Goal: Task Accomplishment & Management: Manage account settings

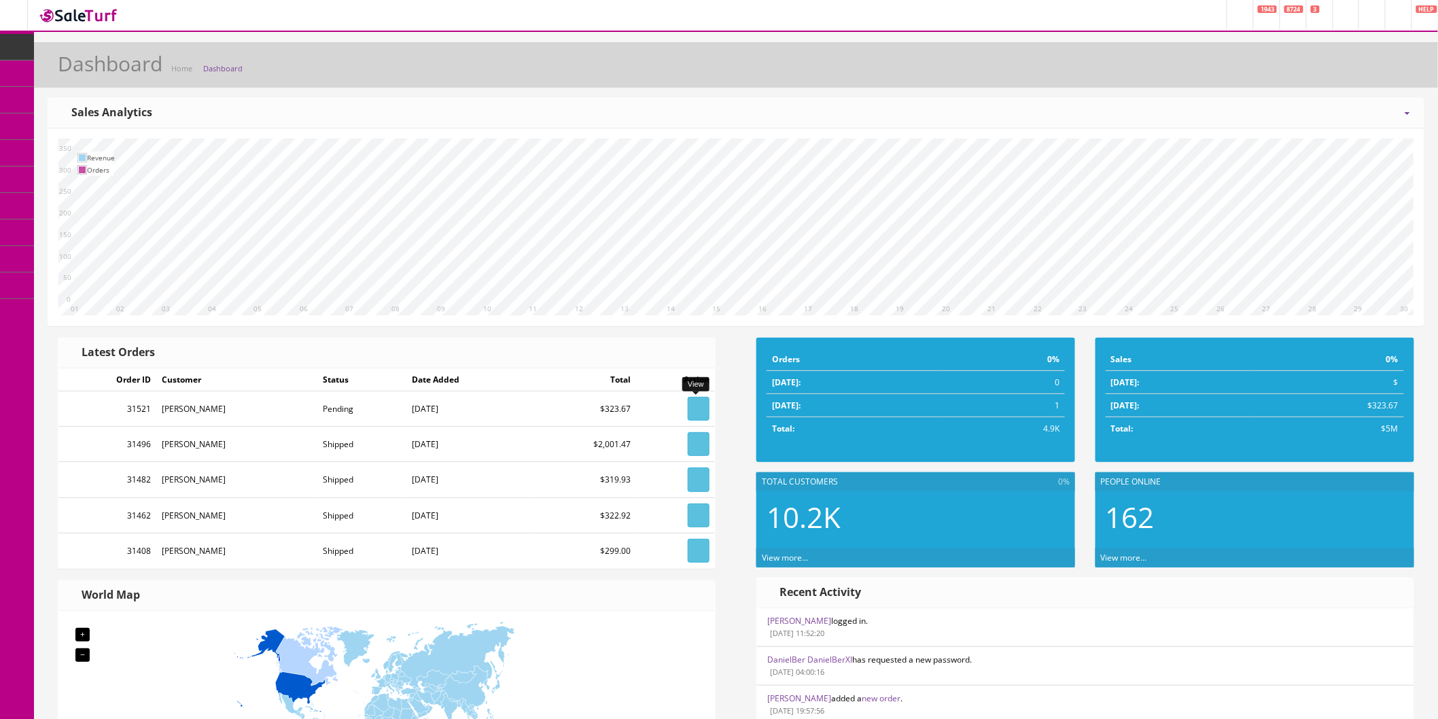
click at [688, 413] on link at bounding box center [699, 409] width 22 height 24
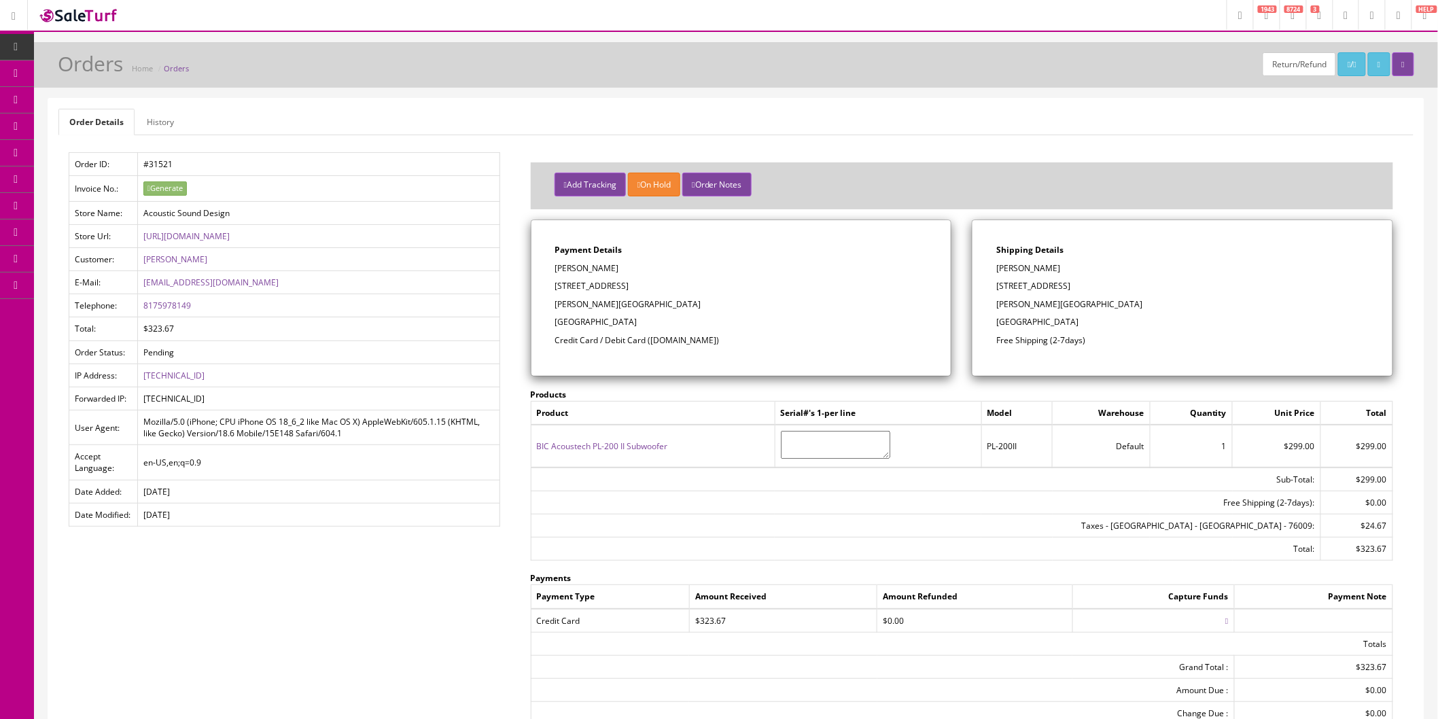
drag, startPoint x: 1043, startPoint y: 271, endPoint x: 998, endPoint y: 274, distance: 45.0
click at [998, 274] on p "Chris Rosenthal" at bounding box center [1183, 268] width 373 height 12
drag, startPoint x: 1083, startPoint y: 288, endPoint x: 997, endPoint y: 287, distance: 85.7
click at [997, 287] on p "3515 County Road 401" at bounding box center [1183, 286] width 373 height 12
copy p "3515 County Road 401"
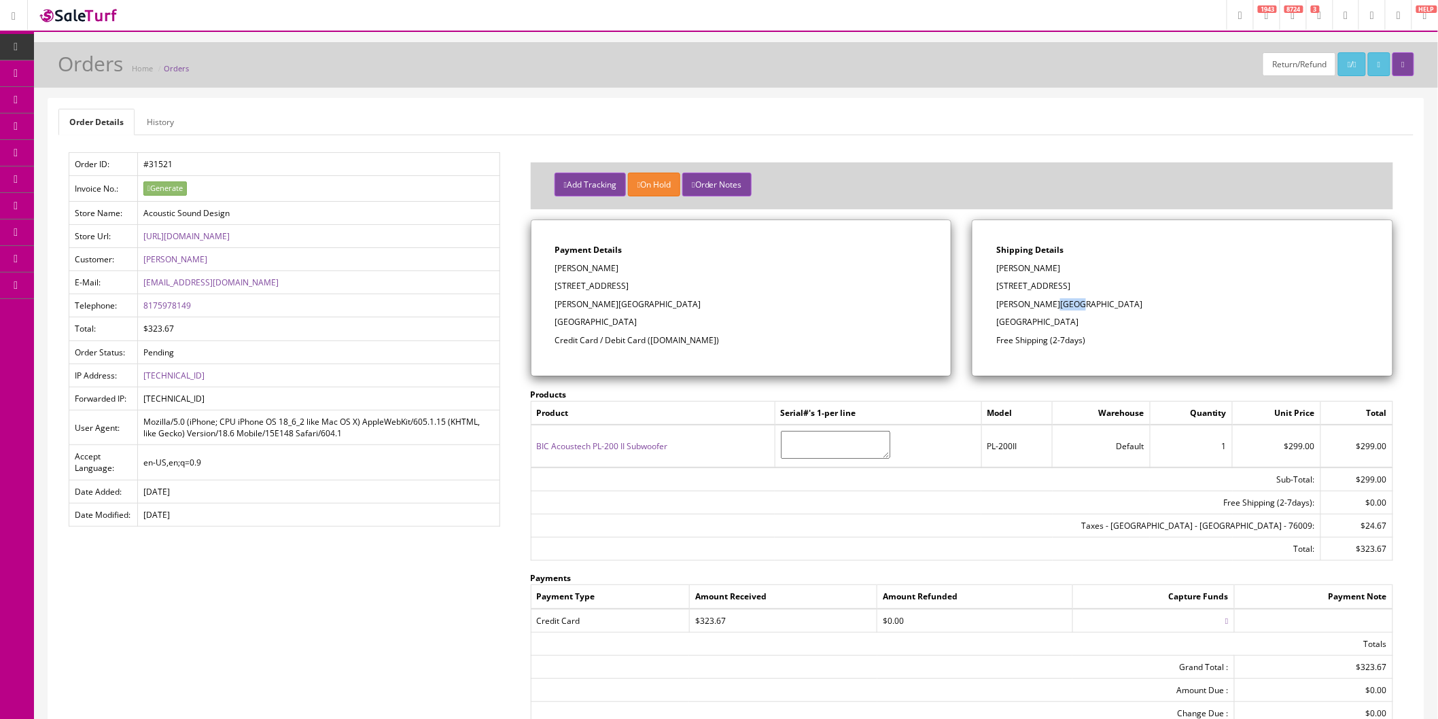
drag, startPoint x: 1073, startPoint y: 301, endPoint x: 1048, endPoint y: 305, distance: 24.7
click at [1048, 305] on p "Alvarado, TX 76009" at bounding box center [1183, 304] width 373 height 12
copy p "76009"
drag, startPoint x: 214, startPoint y: 302, endPoint x: 141, endPoint y: 309, distance: 73.0
click at [141, 309] on td "8175978149" at bounding box center [318, 305] width 362 height 23
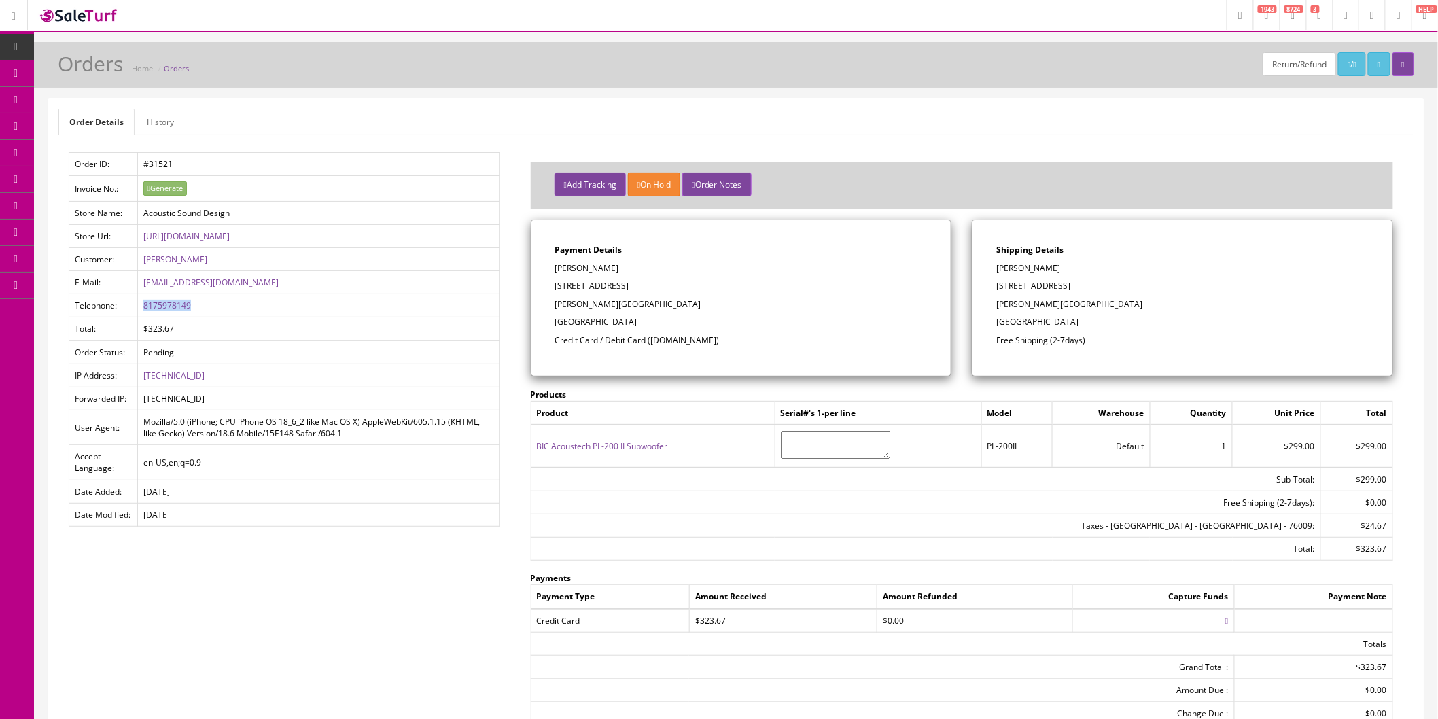
copy link "8175978149"
drag, startPoint x: 258, startPoint y: 281, endPoint x: 143, endPoint y: 285, distance: 115.7
click at [143, 285] on td "chrisrosenthal9@gmail.com" at bounding box center [318, 282] width 362 height 23
copy link "chrisrosenthal9@gmail.com"
click at [576, 181] on button "Add Tracking" at bounding box center [590, 185] width 71 height 24
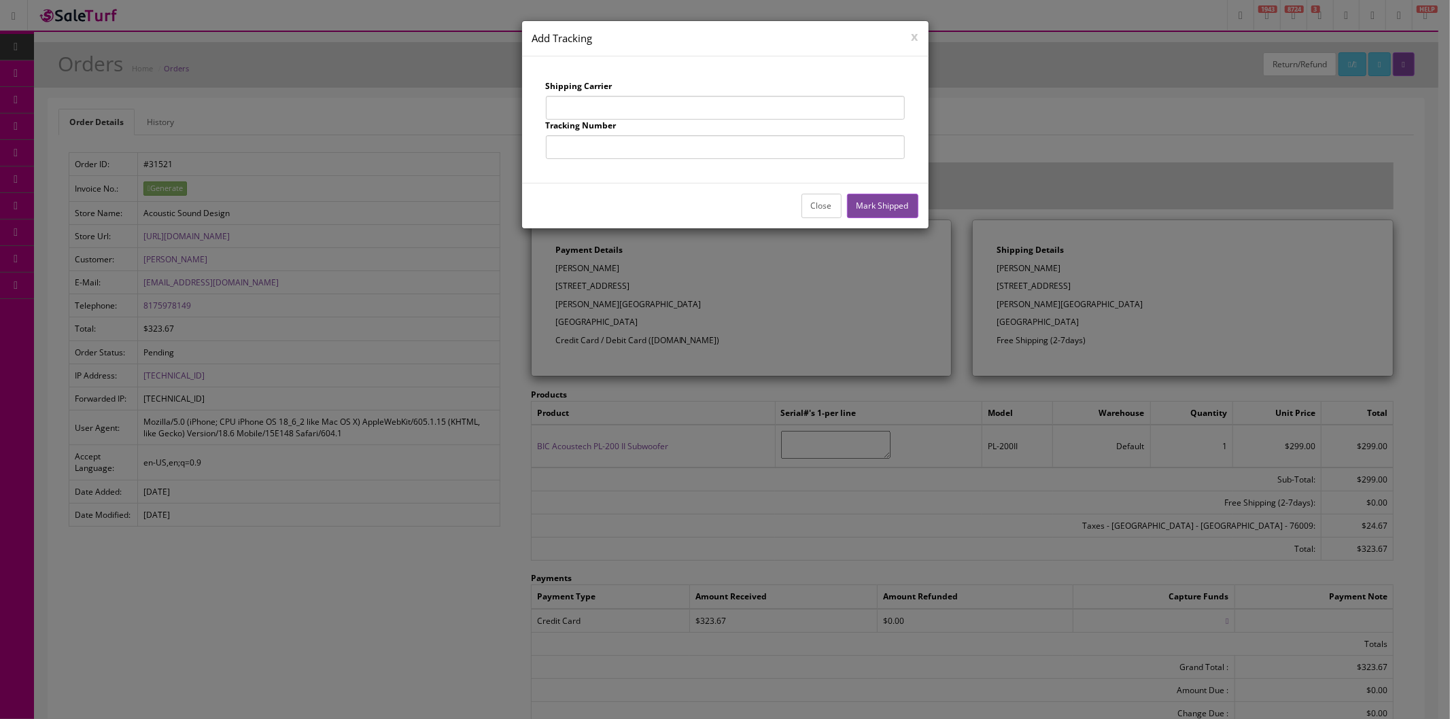
click at [622, 105] on input "text" at bounding box center [725, 108] width 359 height 24
type input "UPS"
click at [641, 153] on input "text" at bounding box center [725, 147] width 359 height 24
type input "1Z863E834256980510"
click at [899, 206] on button "Mark Shipped" at bounding box center [882, 206] width 71 height 24
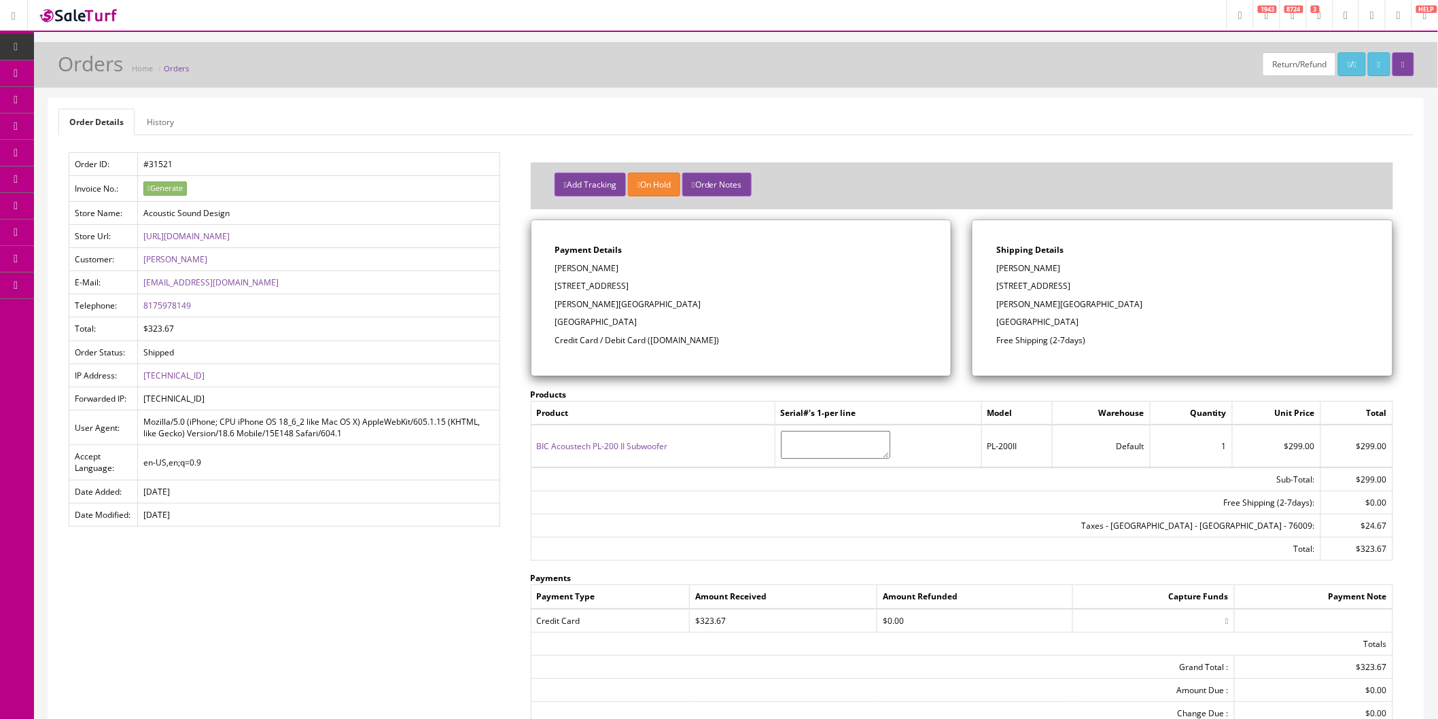
click at [116, 160] on link "Order List" at bounding box center [105, 153] width 143 height 27
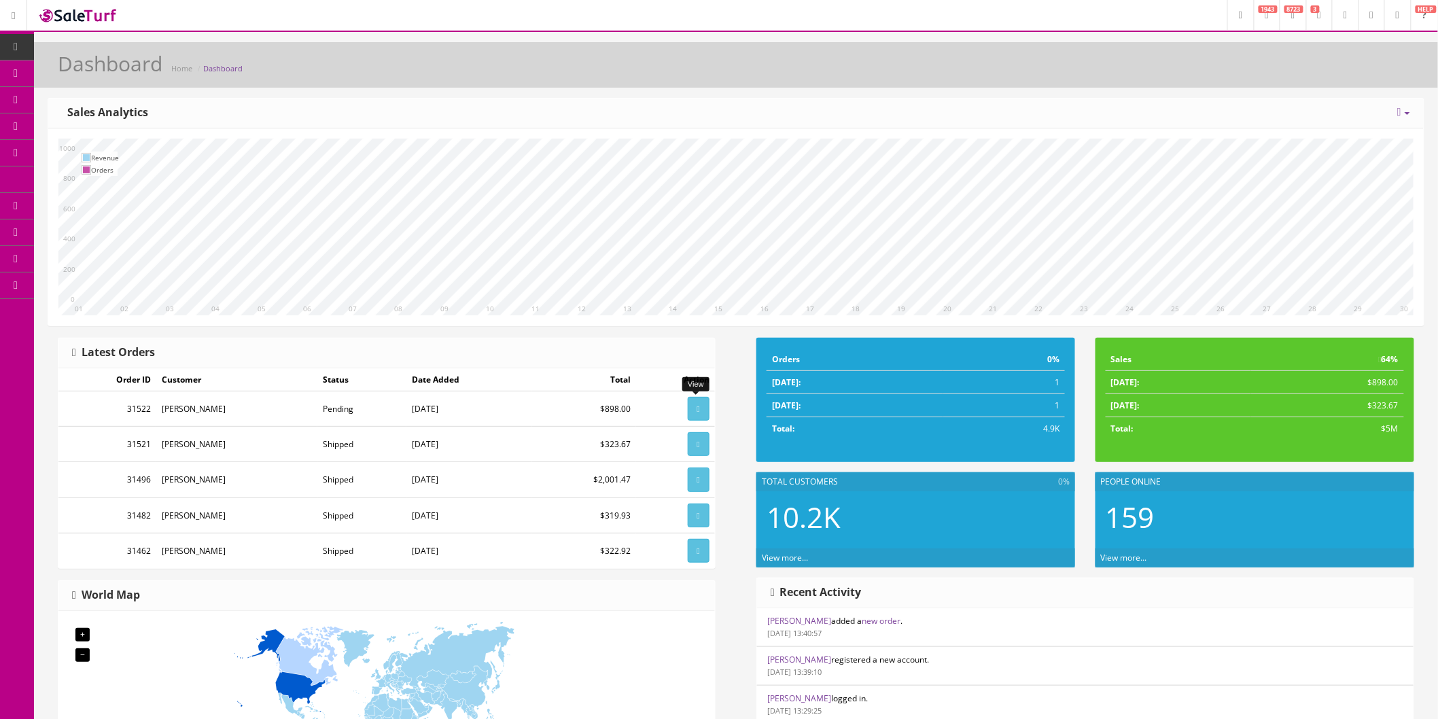
click at [703, 409] on link at bounding box center [699, 409] width 22 height 24
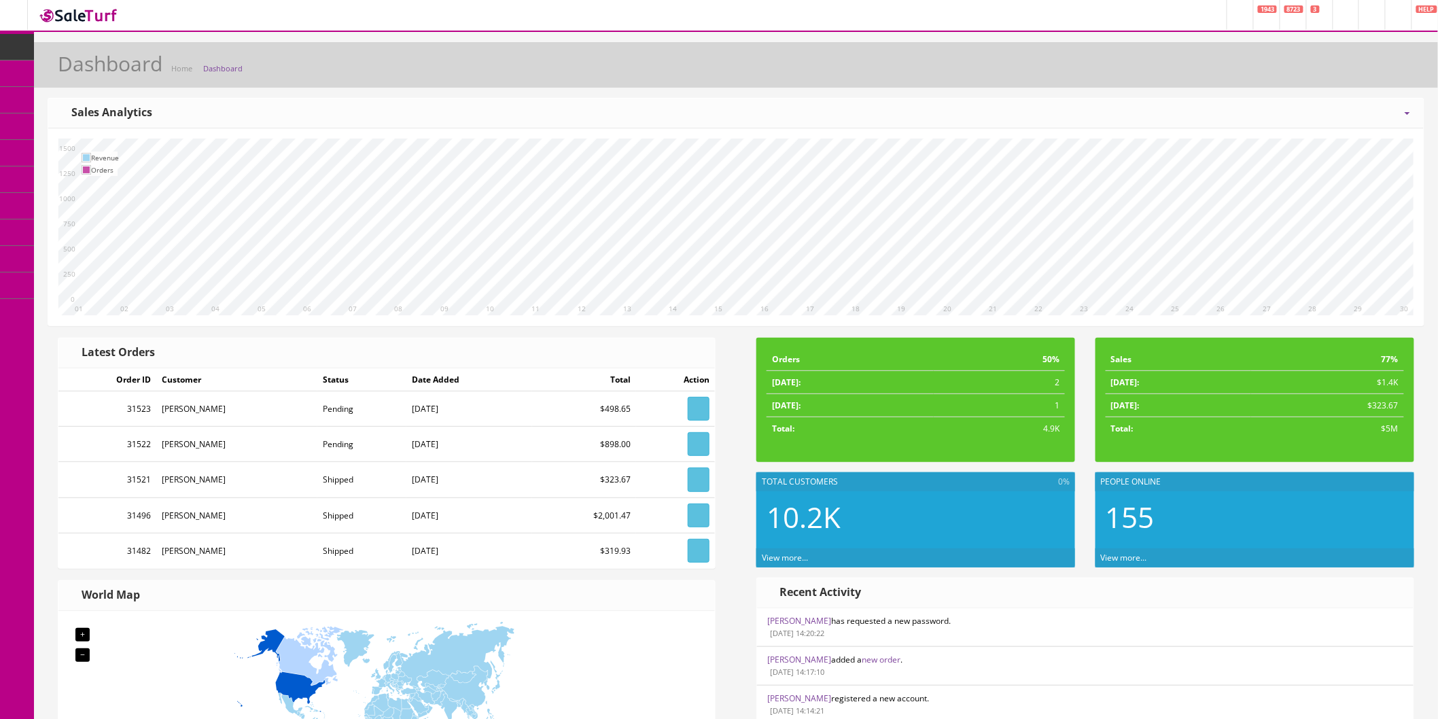
click at [70, 145] on link "Order List" at bounding box center [105, 153] width 143 height 27
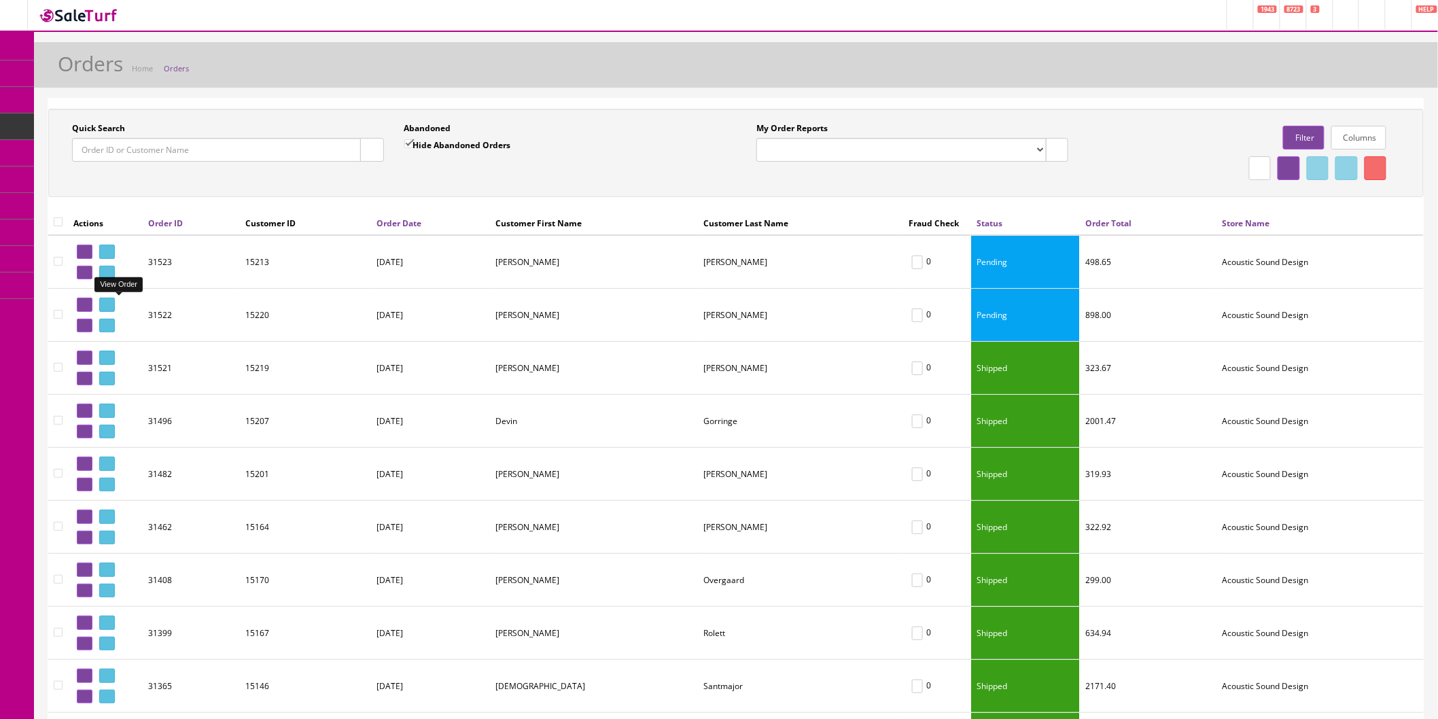
click at [111, 305] on icon at bounding box center [109, 304] width 3 height 7
click at [111, 307] on icon at bounding box center [109, 304] width 3 height 7
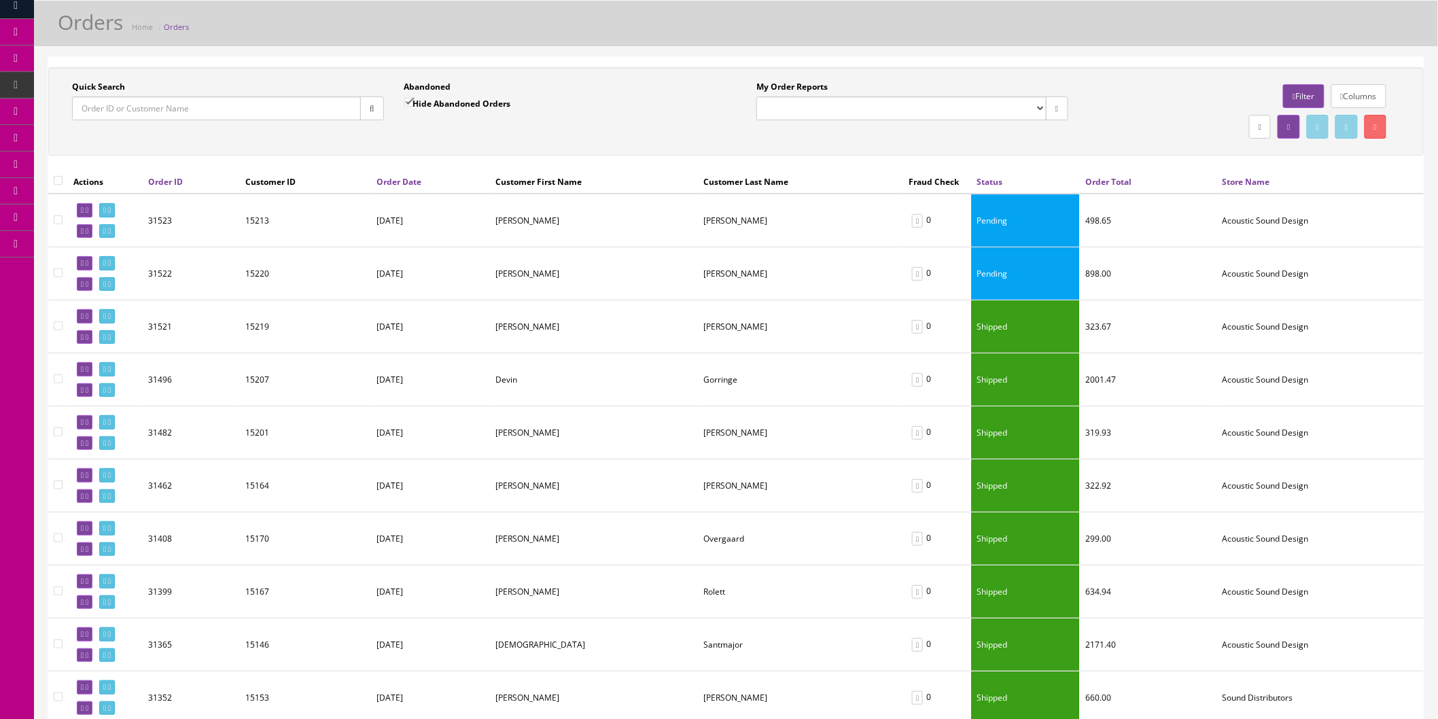
scroll to position [75, 0]
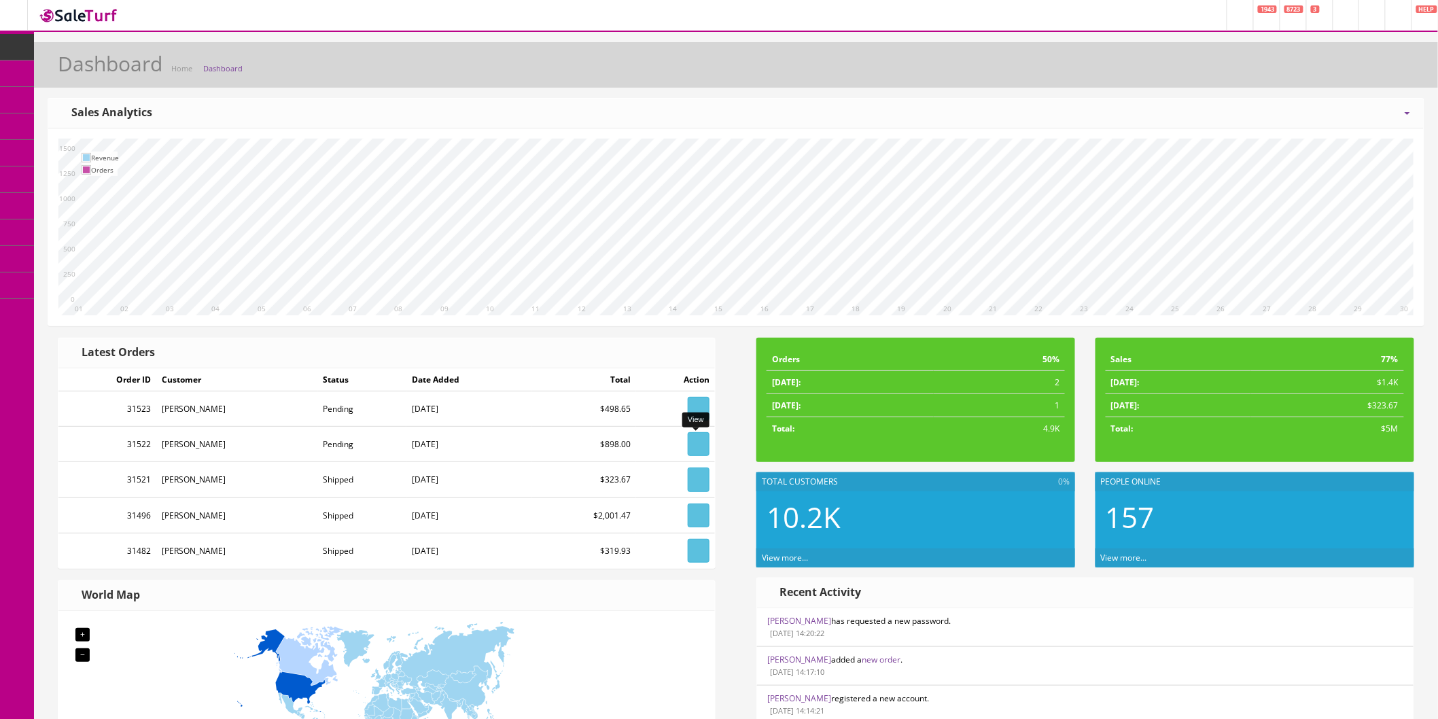
click at [697, 449] on icon at bounding box center [698, 444] width 3 height 8
click at [697, 411] on icon at bounding box center [698, 409] width 3 height 8
click at [697, 445] on icon at bounding box center [698, 444] width 3 height 8
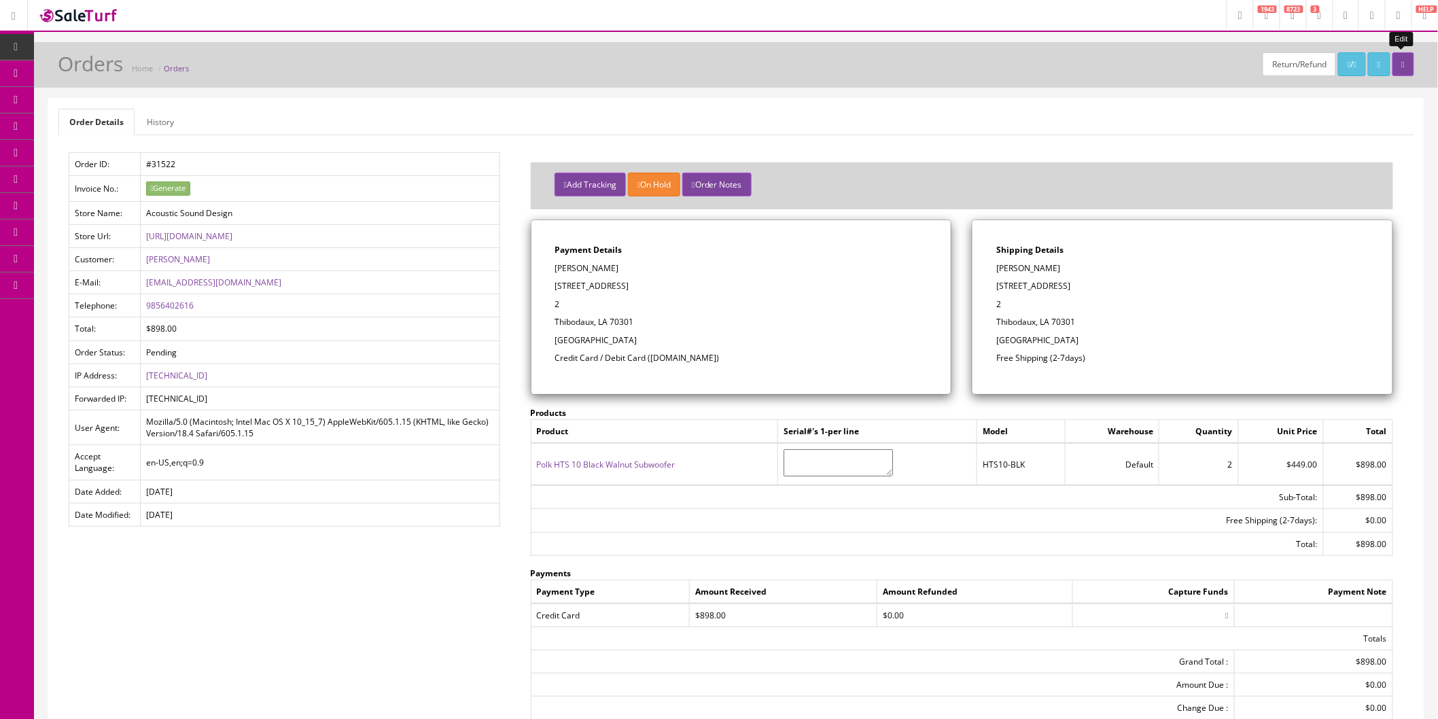
click at [1403, 69] on link at bounding box center [1404, 64] width 22 height 24
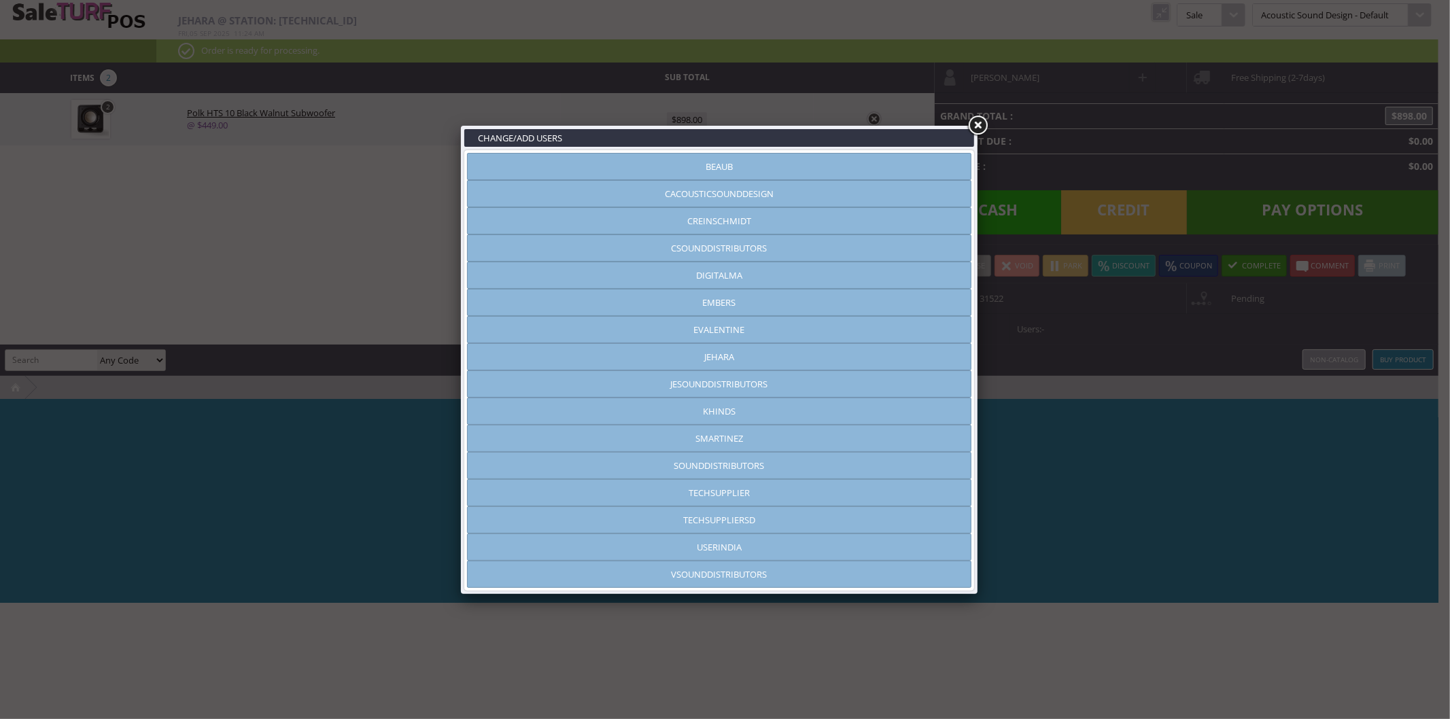
type input "jehara"
click at [980, 121] on link at bounding box center [977, 126] width 24 height 24
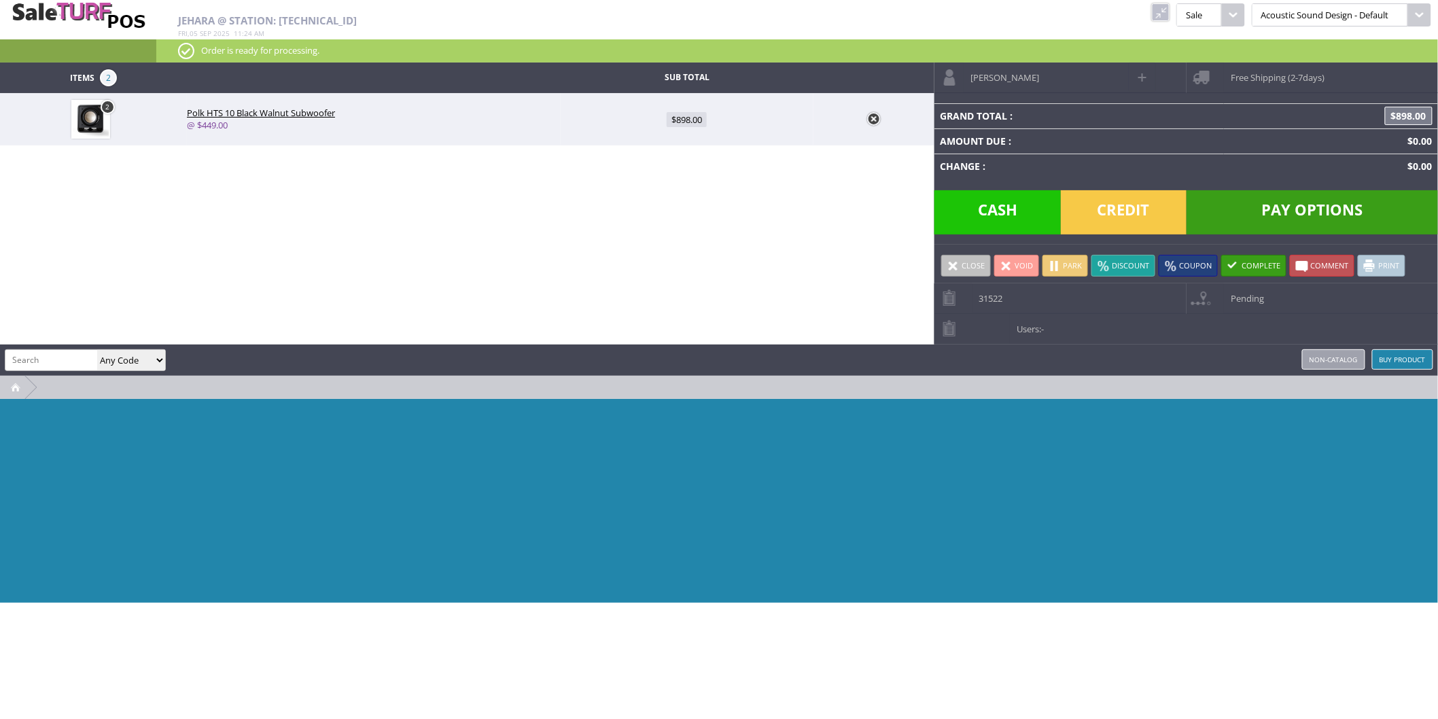
click at [1017, 266] on link "Void" at bounding box center [1016, 266] width 45 height 22
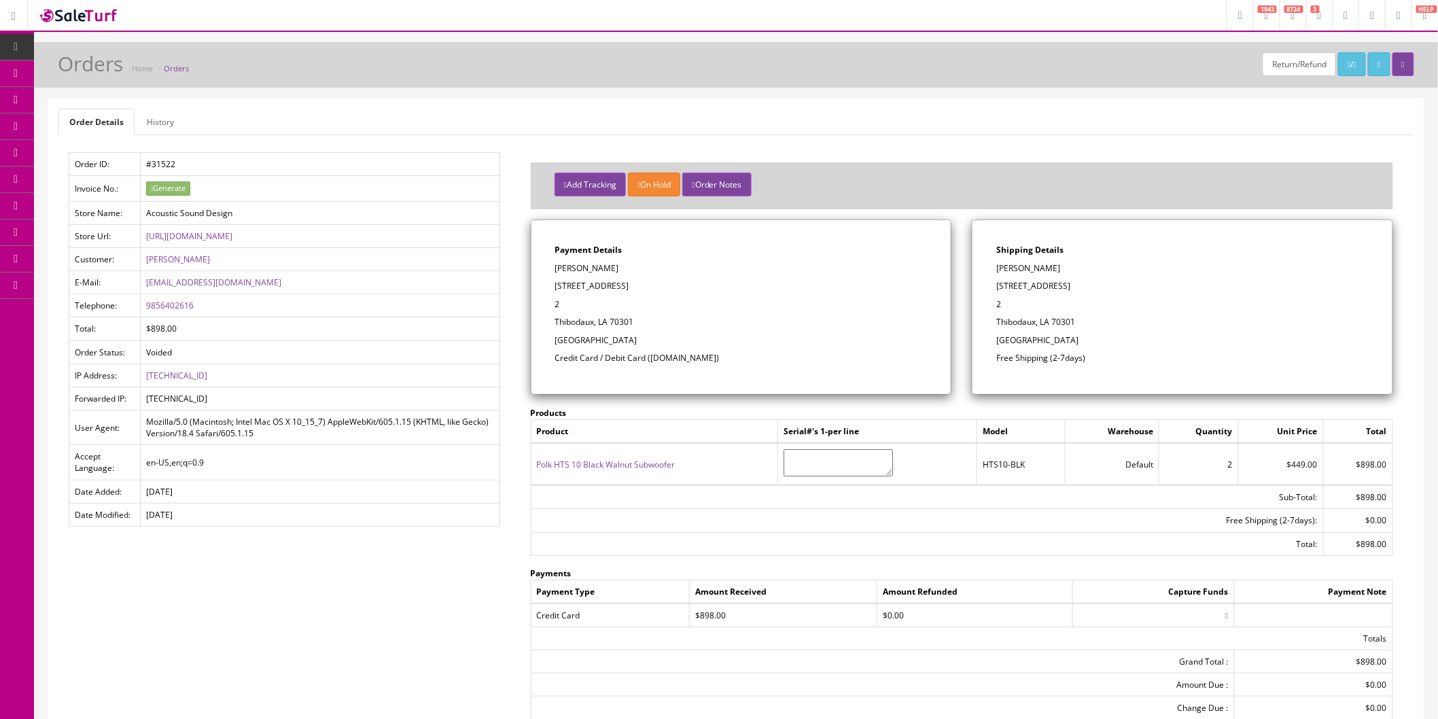
click at [107, 148] on span "Order List" at bounding box center [99, 153] width 37 height 12
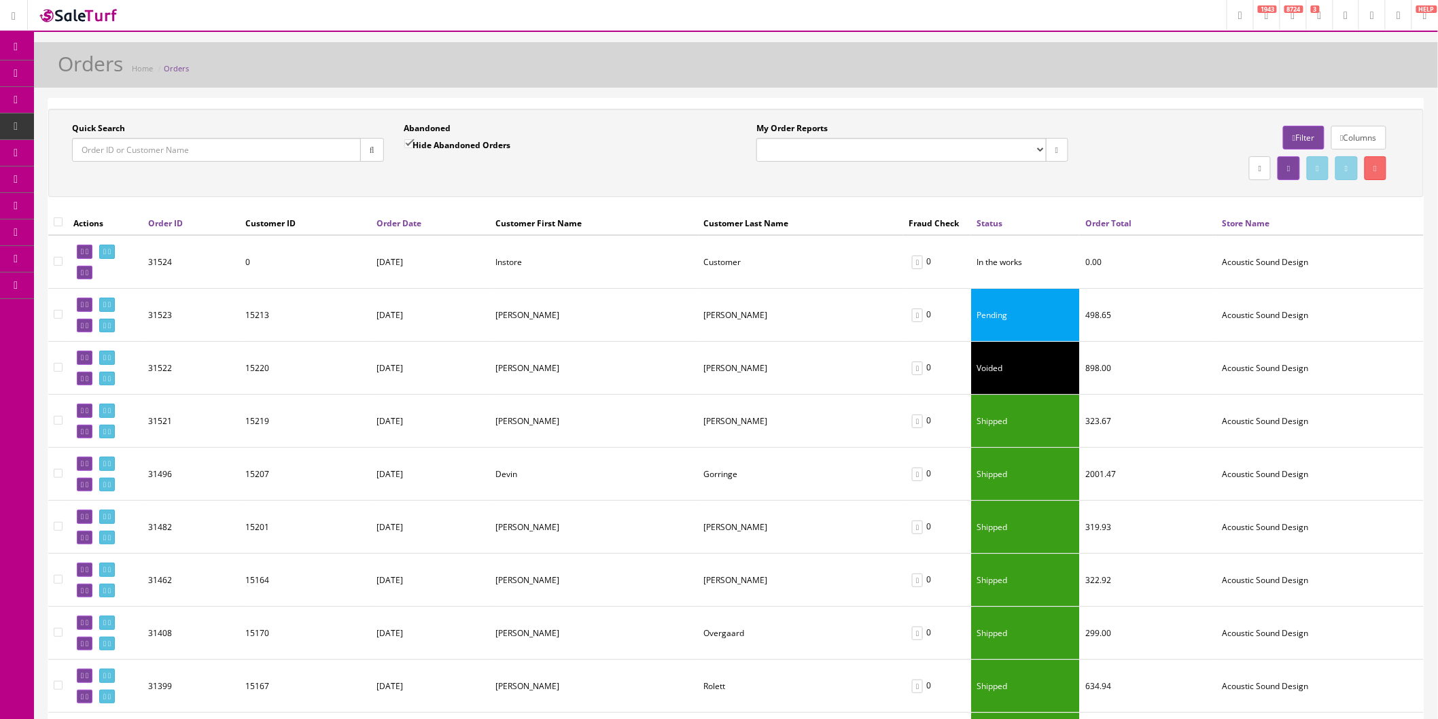
click at [56, 263] on input"] "checkbox" at bounding box center [58, 261] width 9 height 9
checkbox input"] "true"
click at [58, 369] on input"] "checkbox" at bounding box center [58, 367] width 9 height 9
checkbox input"] "true"
click at [1374, 172] on icon at bounding box center [1375, 169] width 3 height 8
